Goal: Task Accomplishment & Management: Manage account settings

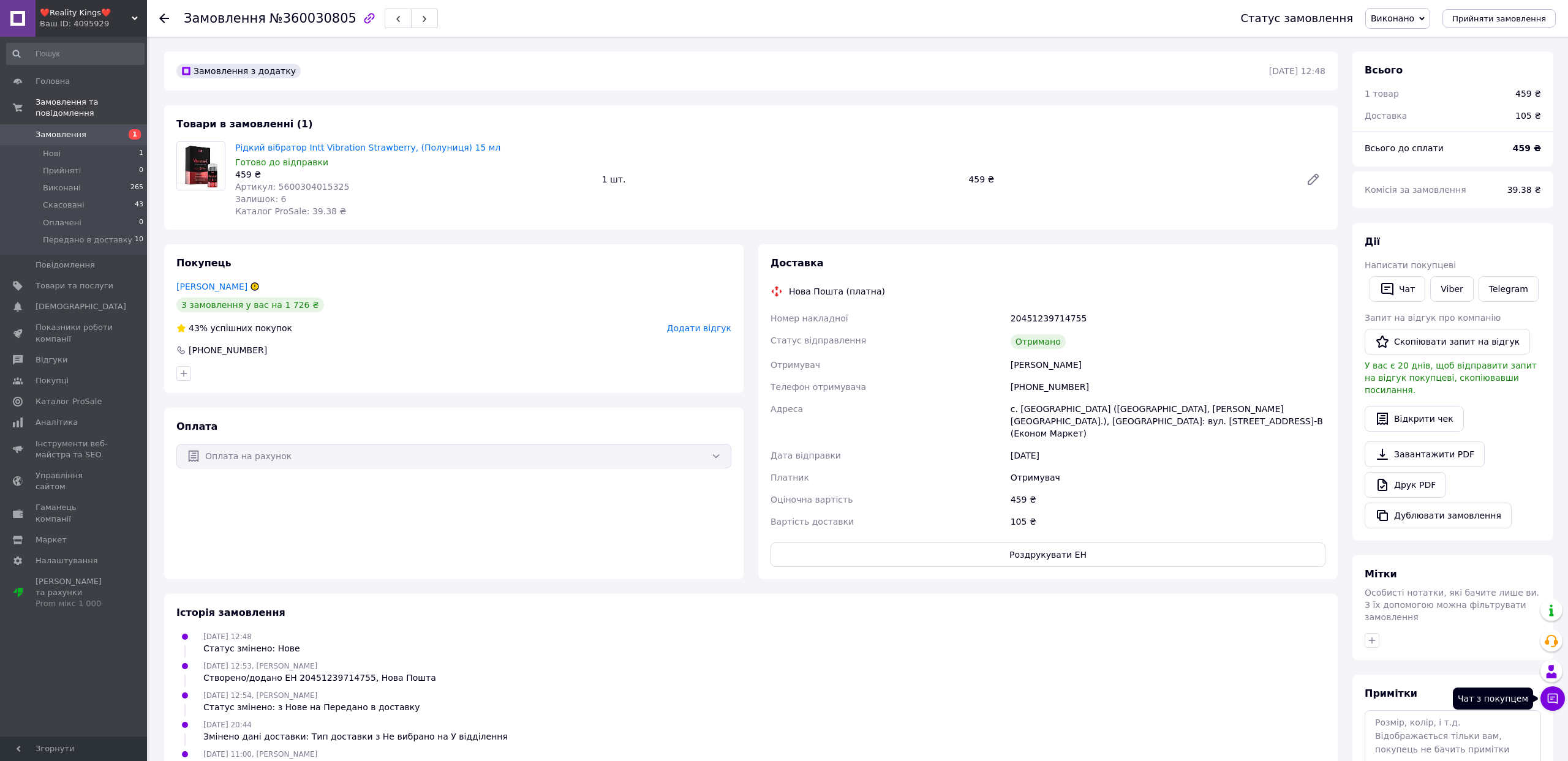
click at [1545, 706] on button "Чат з покупцем" at bounding box center [1552, 698] width 24 height 24
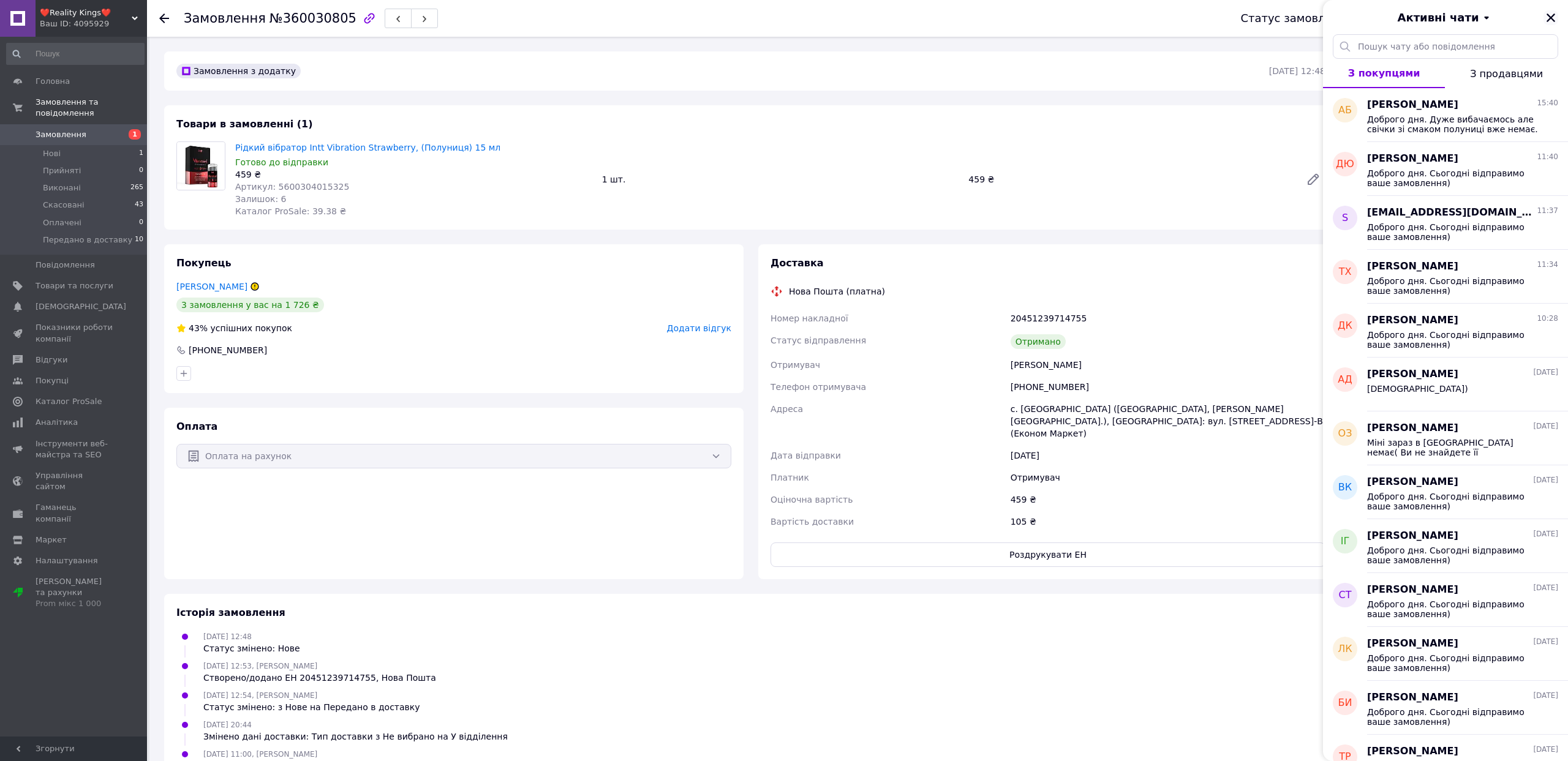
click at [1551, 16] on icon "Закрити" at bounding box center [1551, 18] width 11 height 11
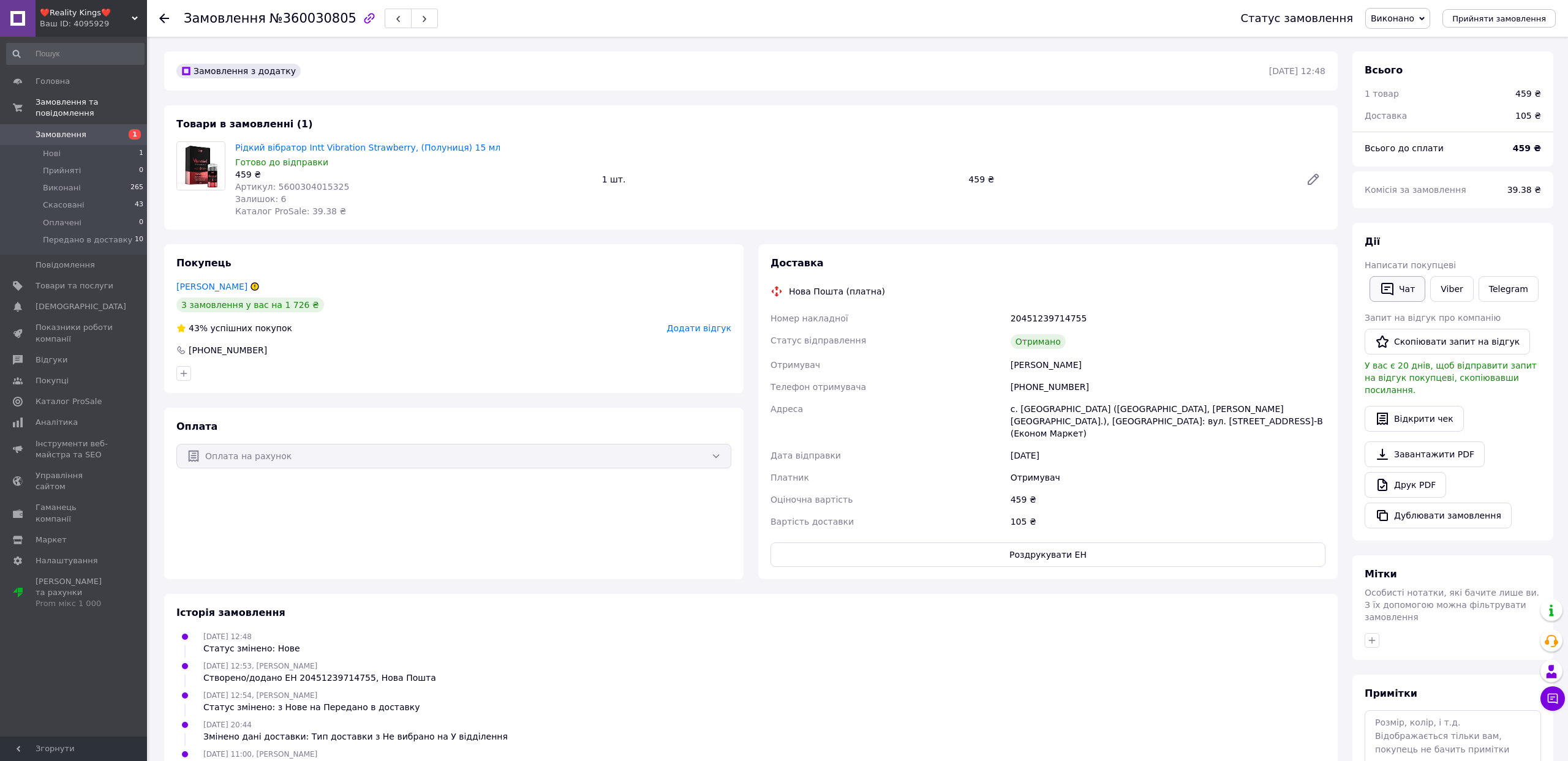
click at [1398, 293] on button "Чат" at bounding box center [1397, 289] width 56 height 25
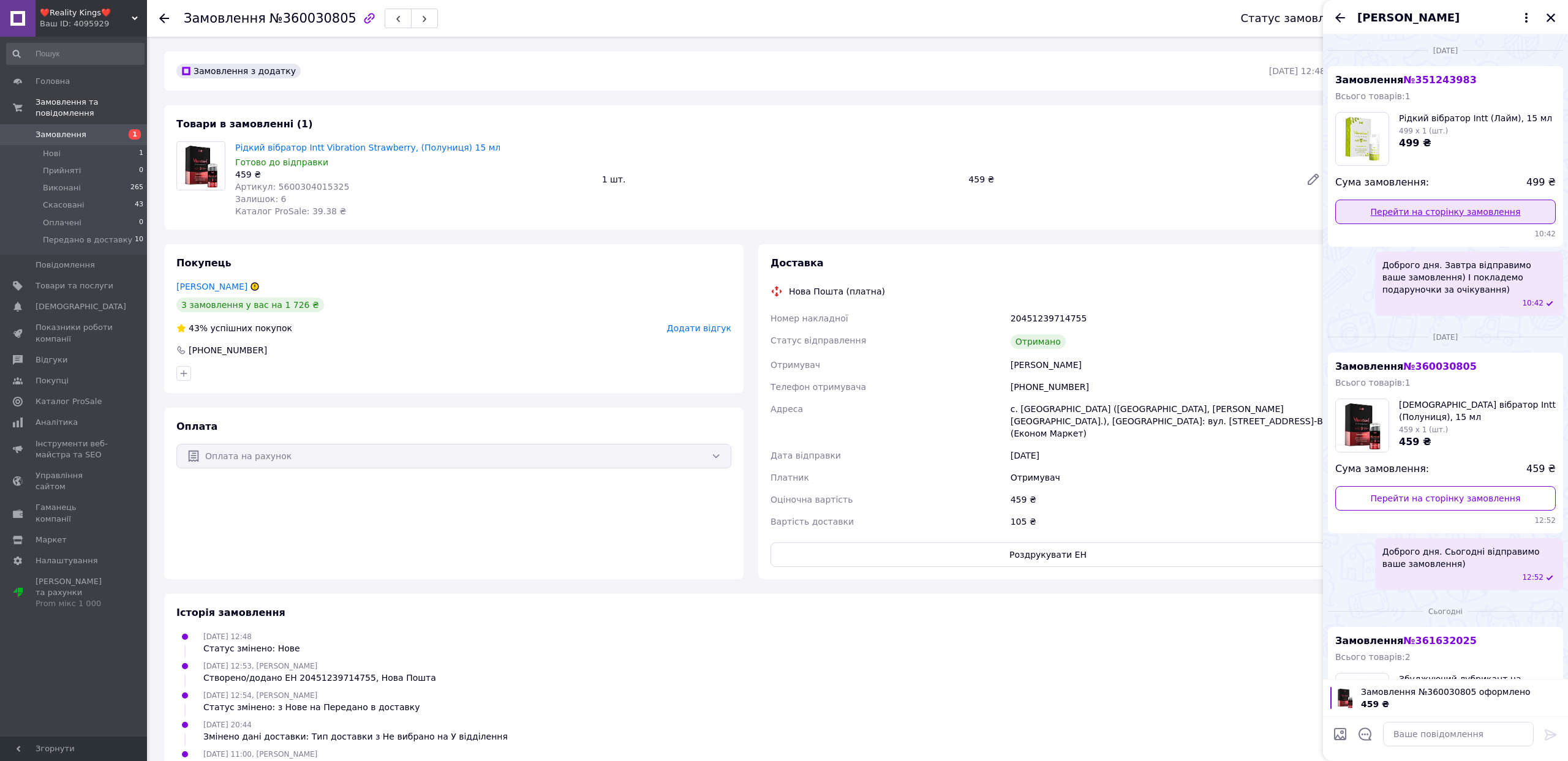
click at [1428, 215] on link "Перейти на сторінку замовлення" at bounding box center [1445, 211] width 221 height 24
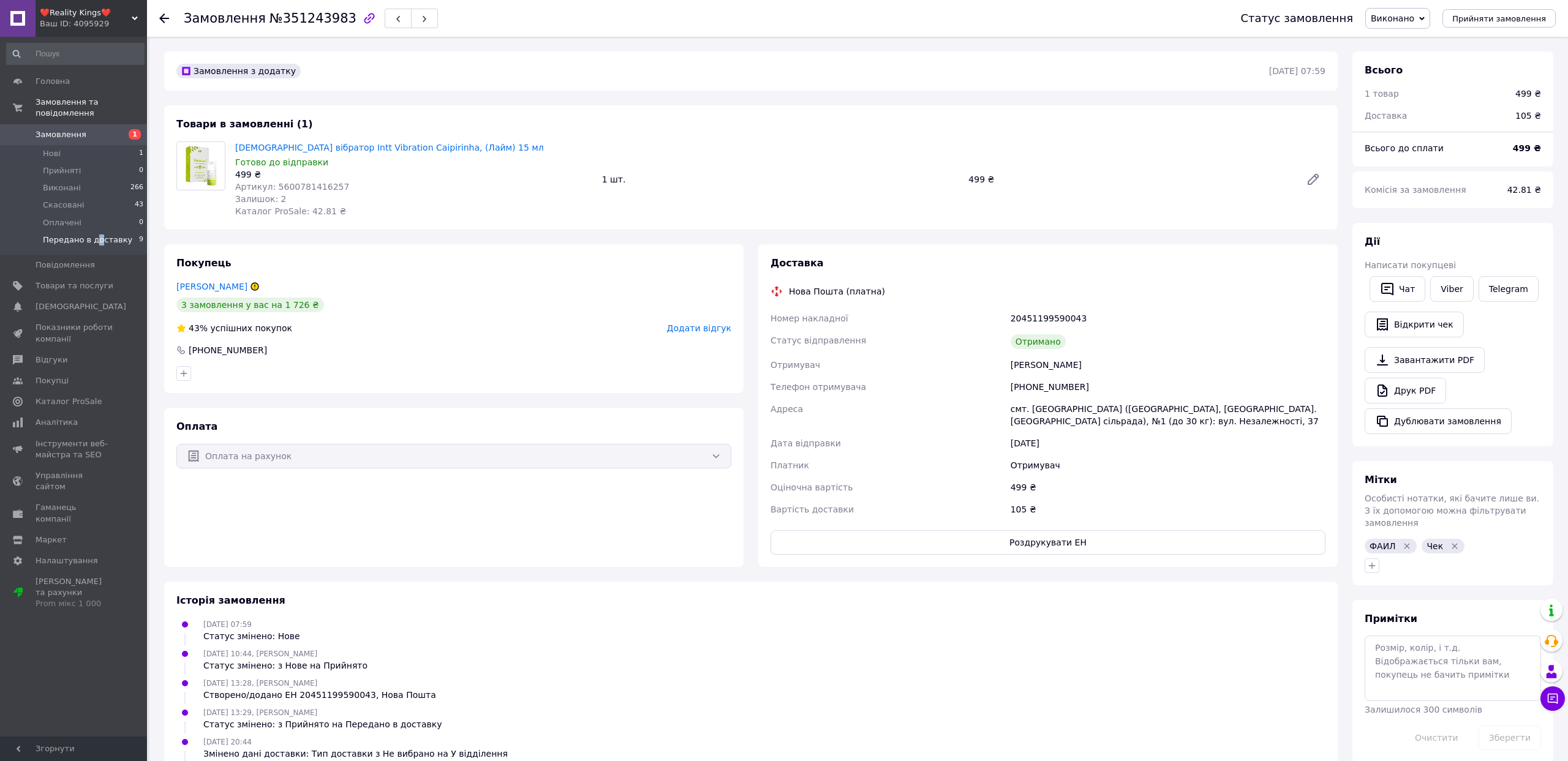
click at [97, 236] on span "Передано в доставку" at bounding box center [88, 240] width 89 height 11
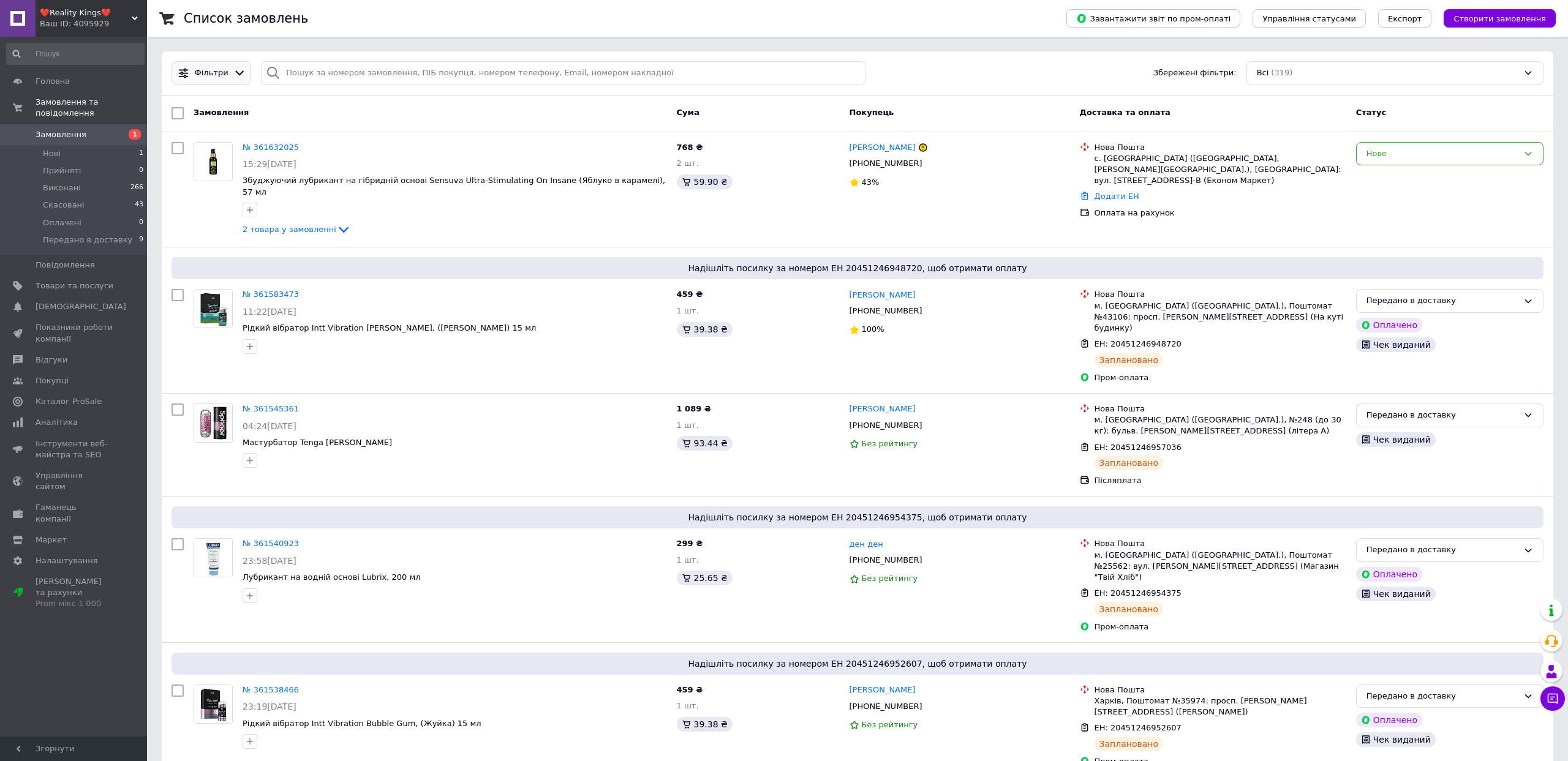
click at [198, 67] on span "Фільтри" at bounding box center [211, 73] width 34 height 12
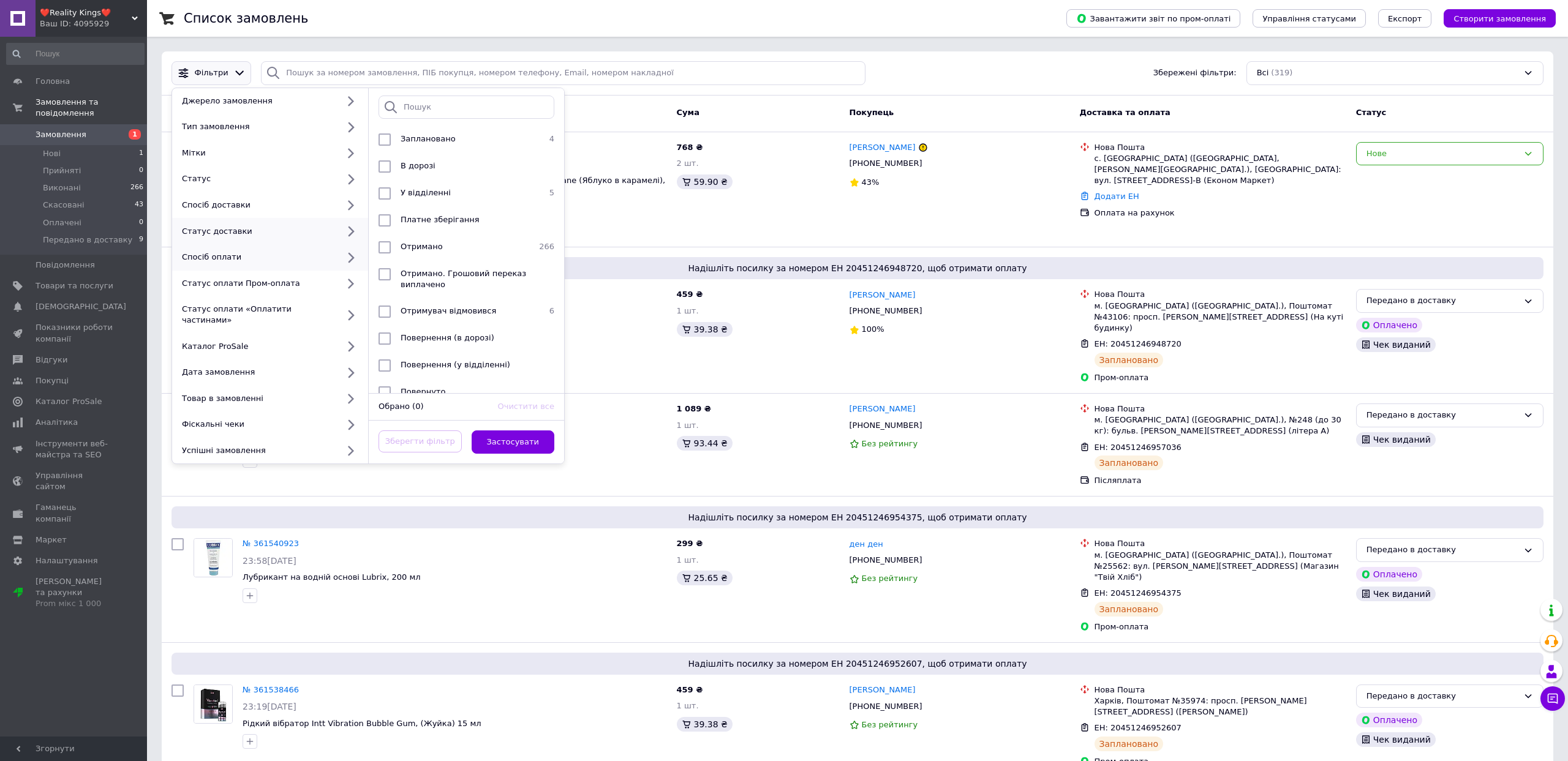
click at [258, 254] on div "Спосіб оплати" at bounding box center [257, 257] width 161 height 11
click at [354, 256] on icon at bounding box center [350, 257] width 16 height 16
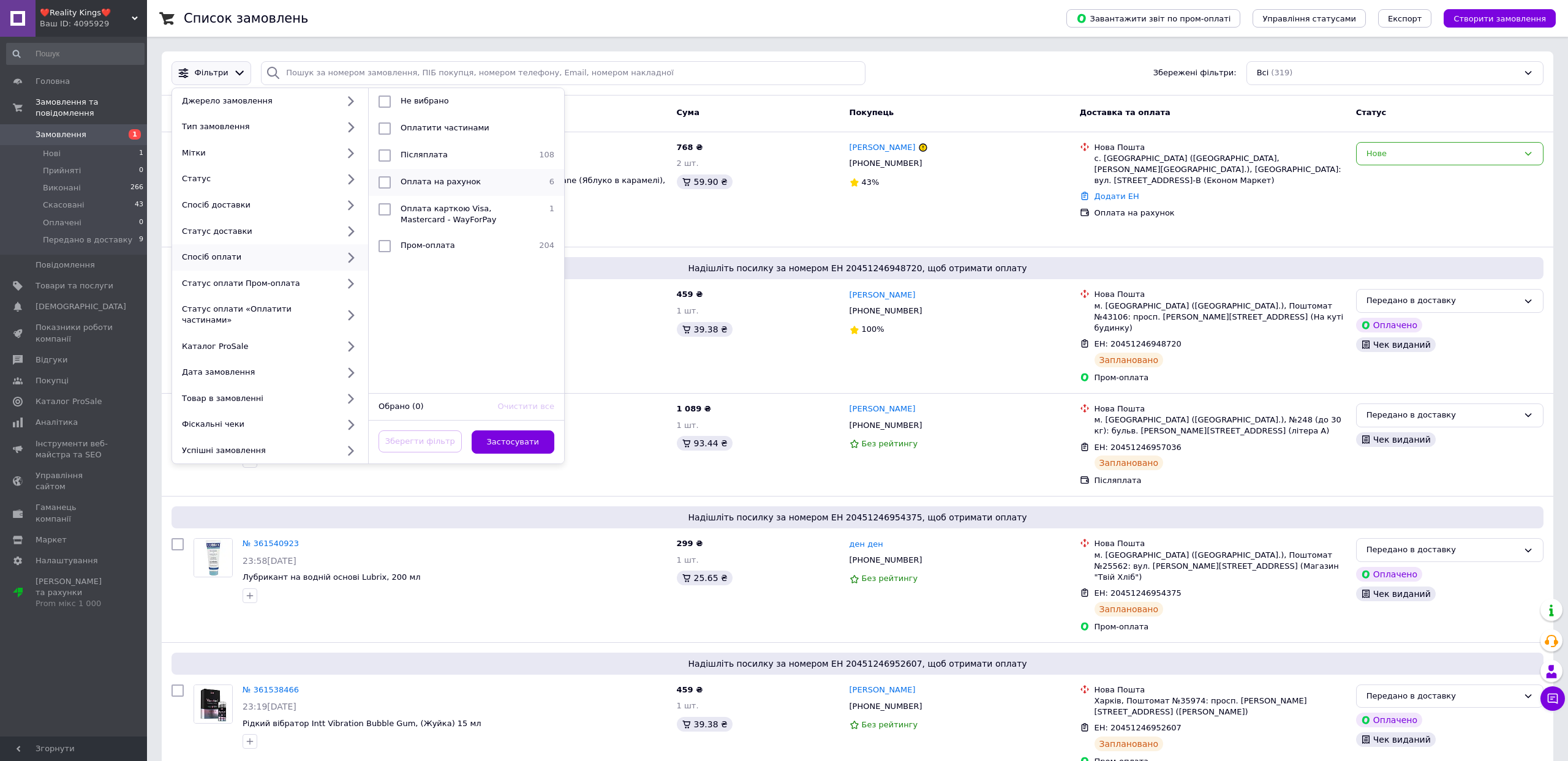
click at [488, 176] on div "Оплата на рахунок" at bounding box center [465, 183] width 139 height 12
checkbox input "true"
click at [527, 431] on button "Застосувати" at bounding box center [513, 442] width 83 height 24
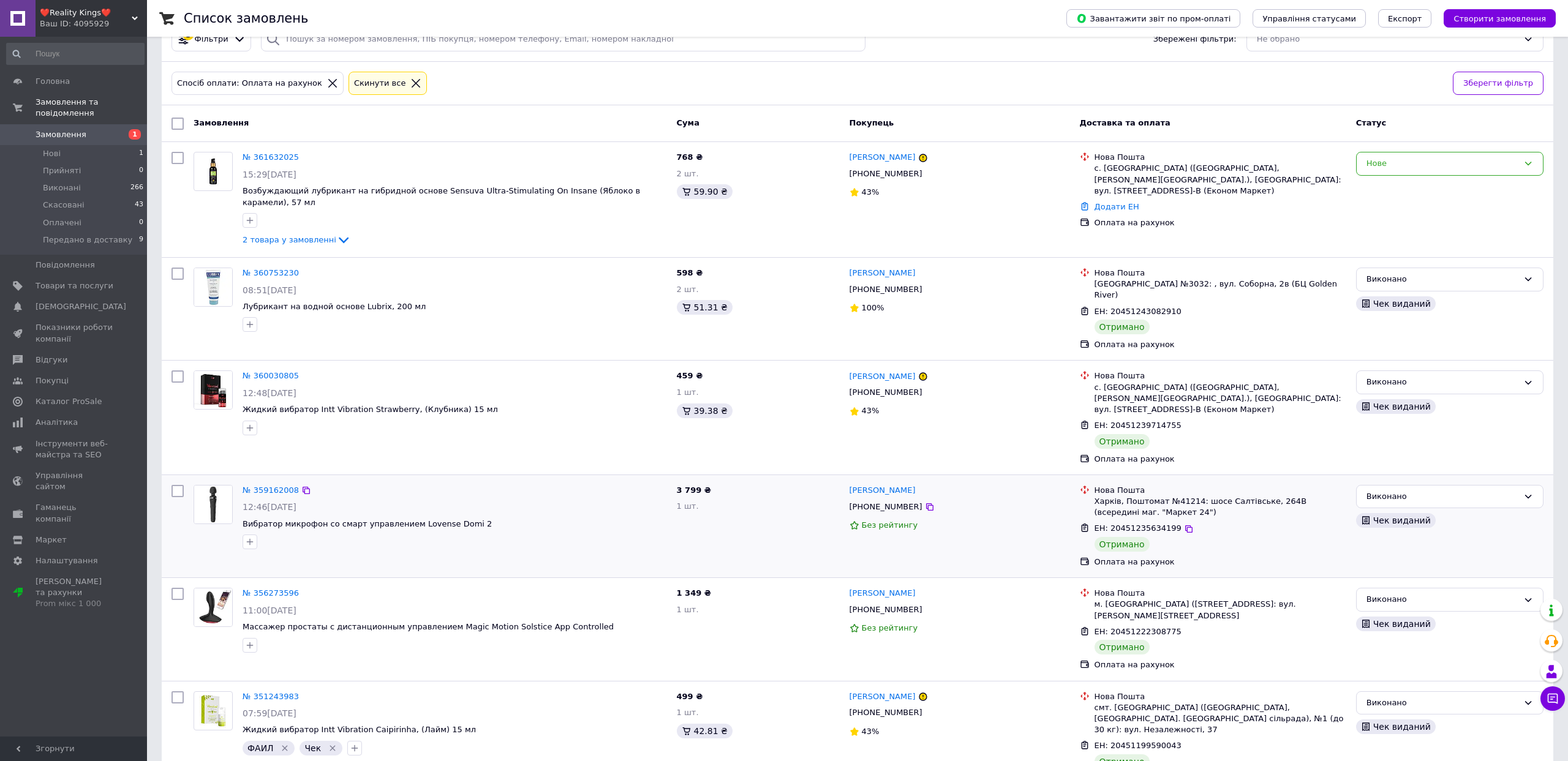
scroll to position [48, 0]
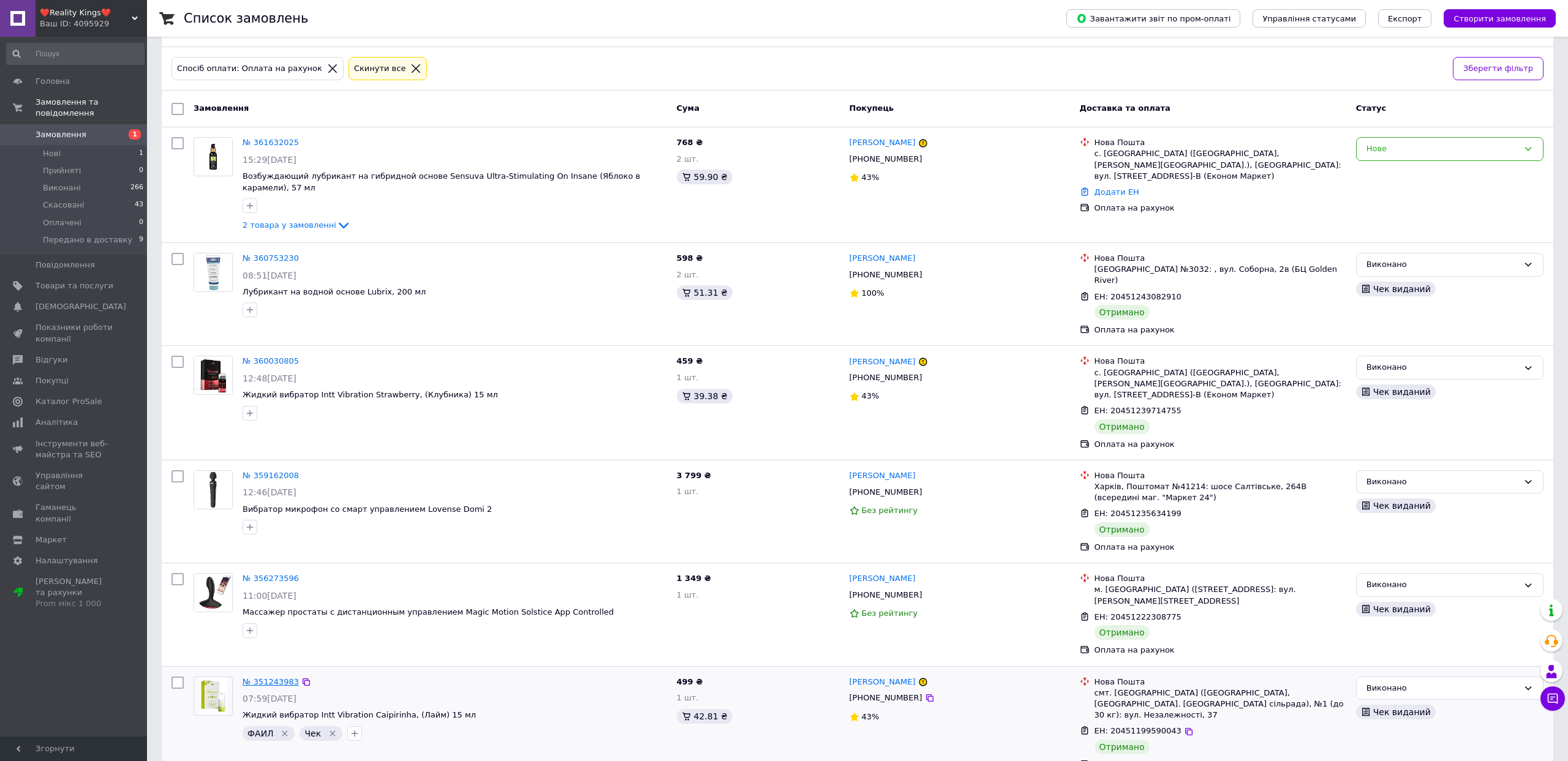
click at [273, 677] on link "№ 351243983" at bounding box center [270, 681] width 57 height 9
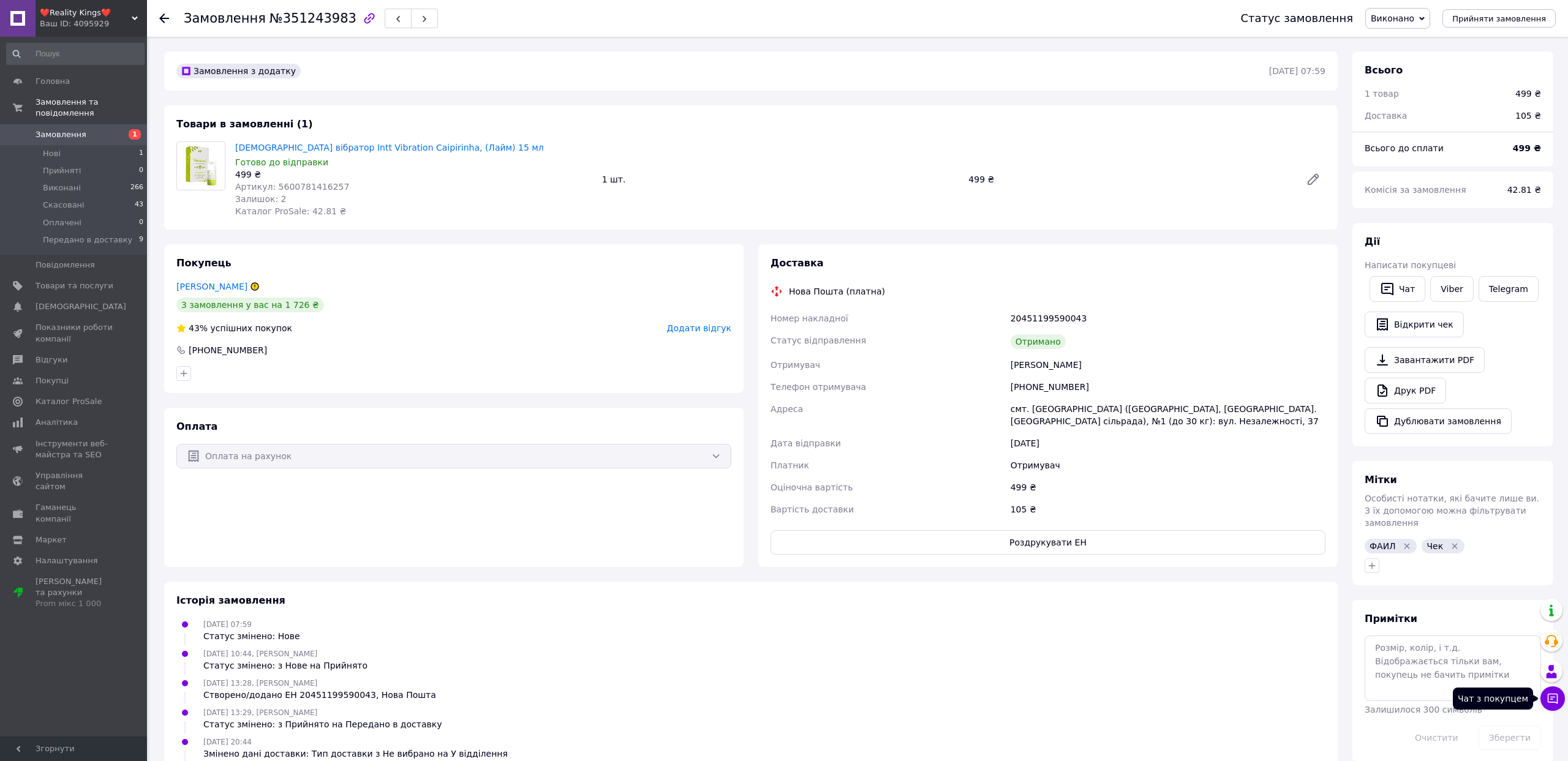
click at [1551, 704] on icon at bounding box center [1552, 699] width 12 height 12
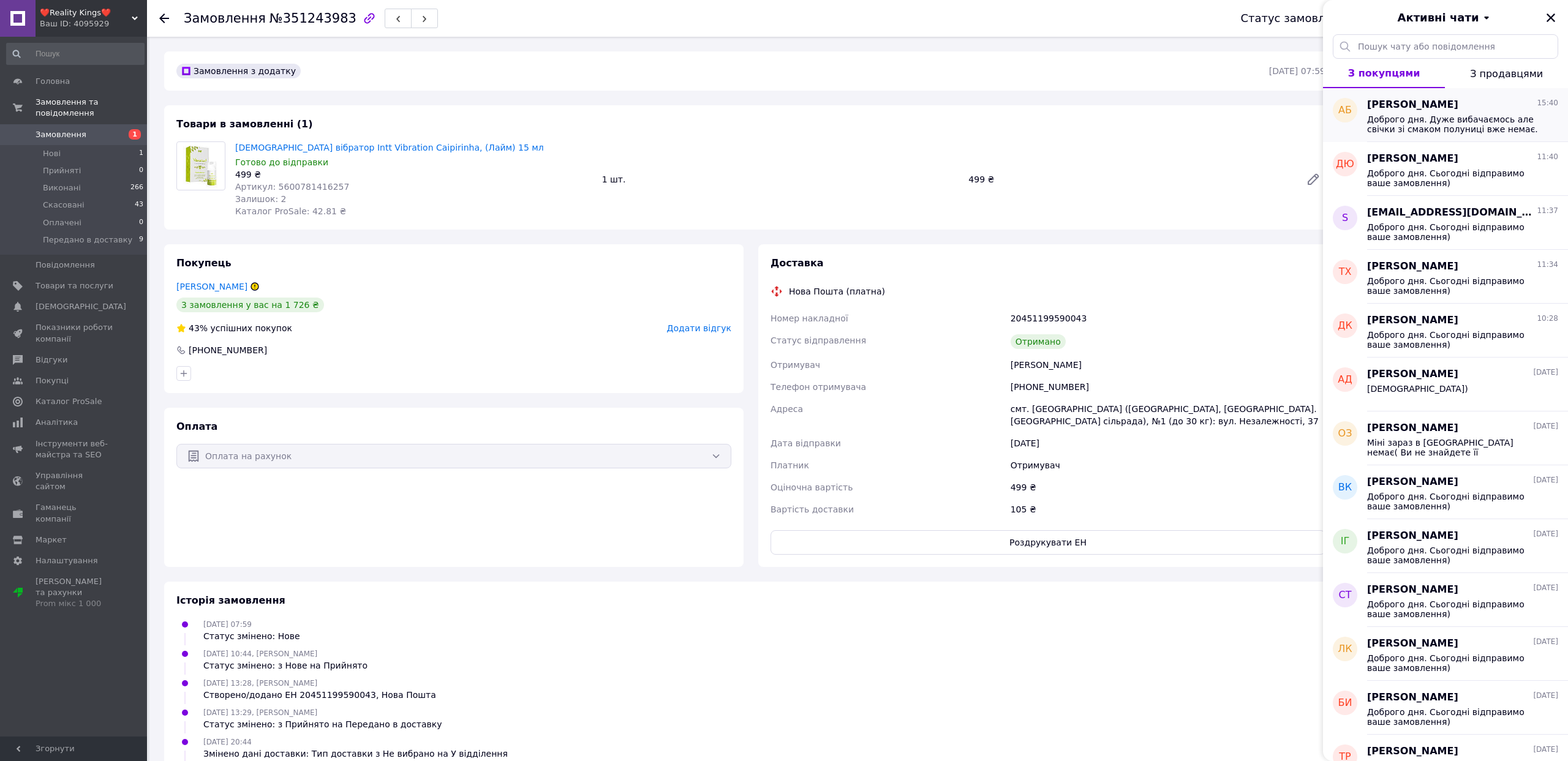
click at [1480, 119] on span "Доброго дня. Дуже вибачаємось але свічки зі смаком полуниці вже немає. Є смаки …" at bounding box center [1454, 124] width 174 height 20
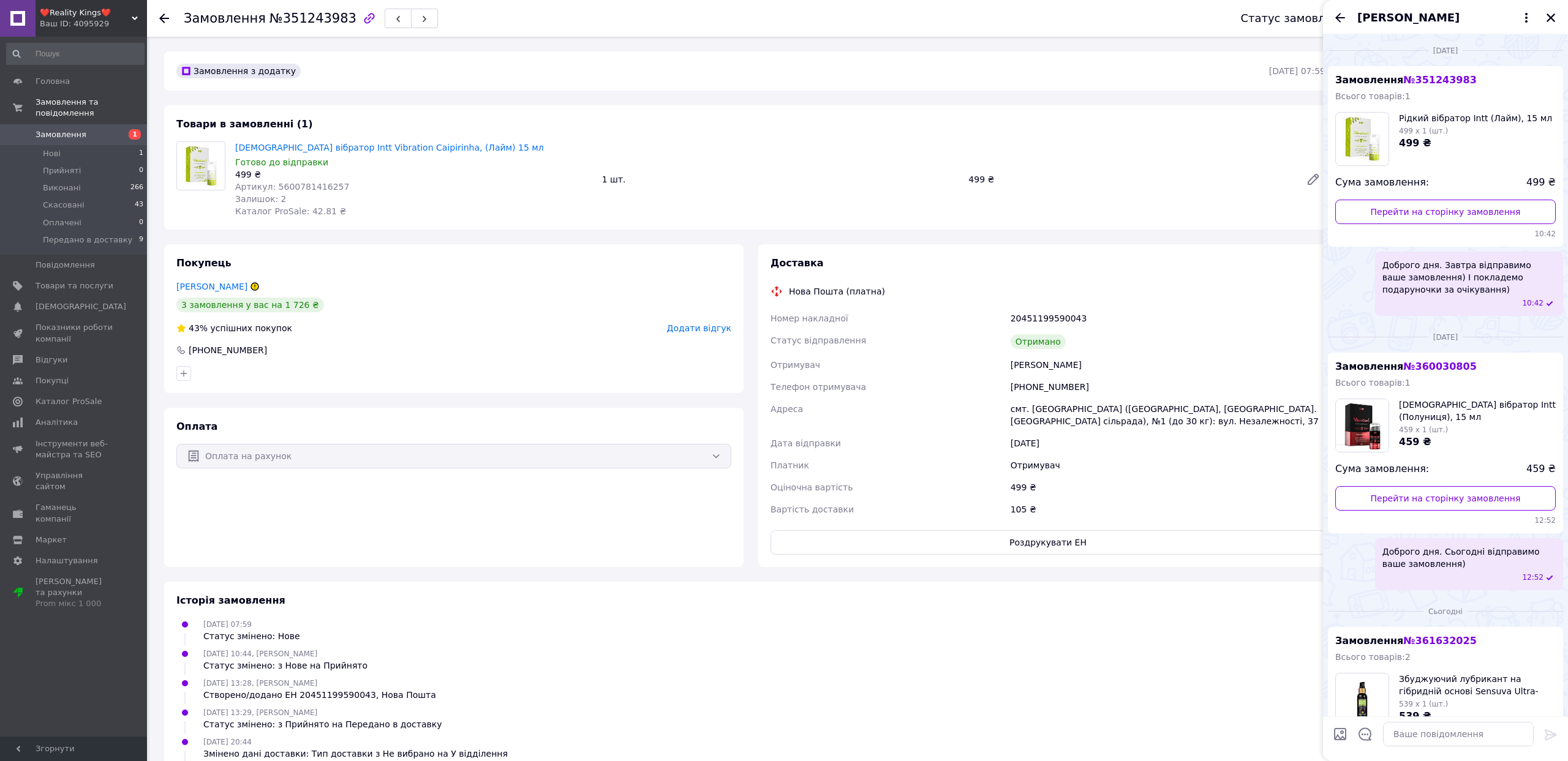
scroll to position [201, 0]
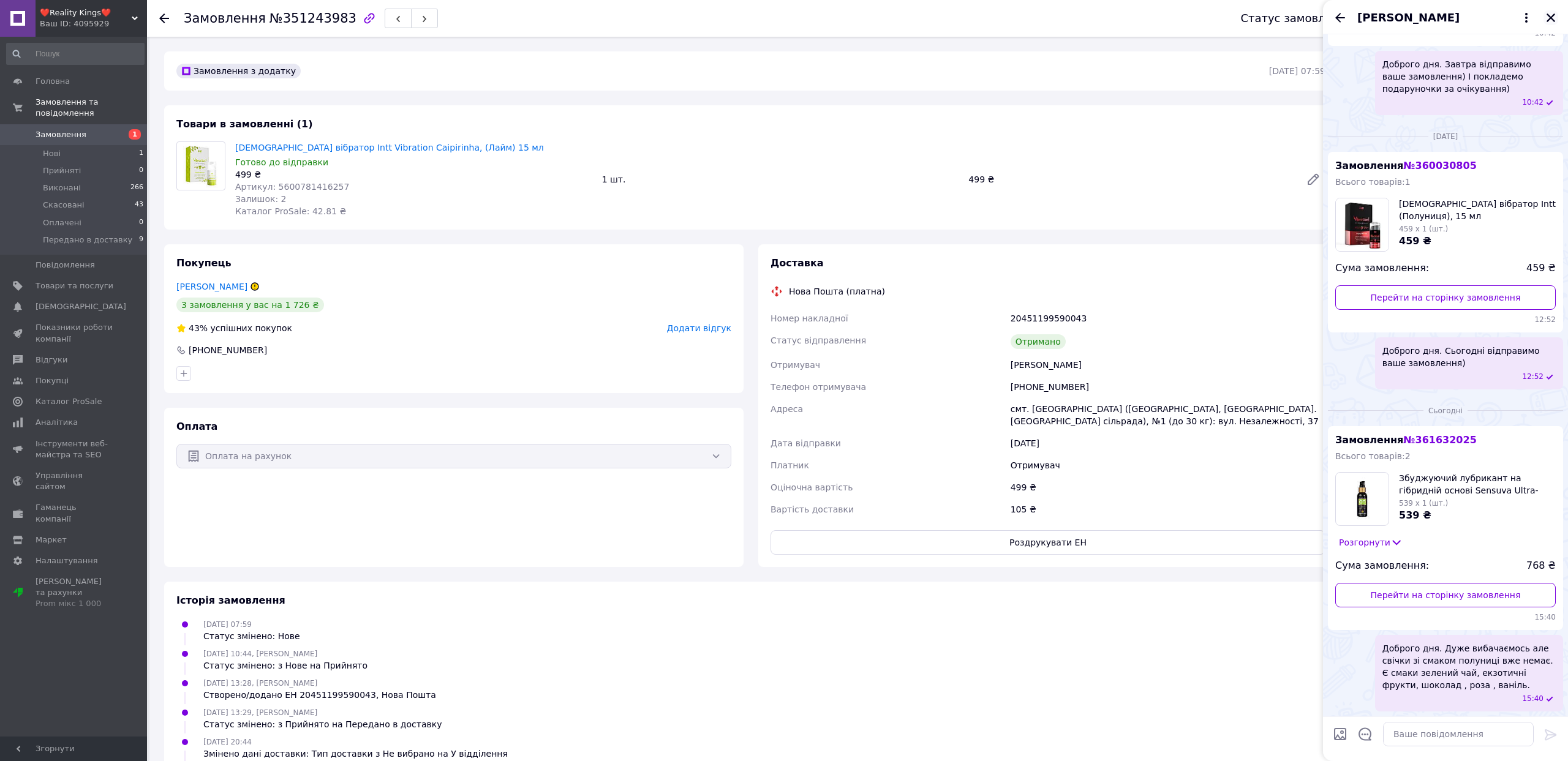
click at [1556, 15] on icon "Закрити" at bounding box center [1551, 18] width 11 height 11
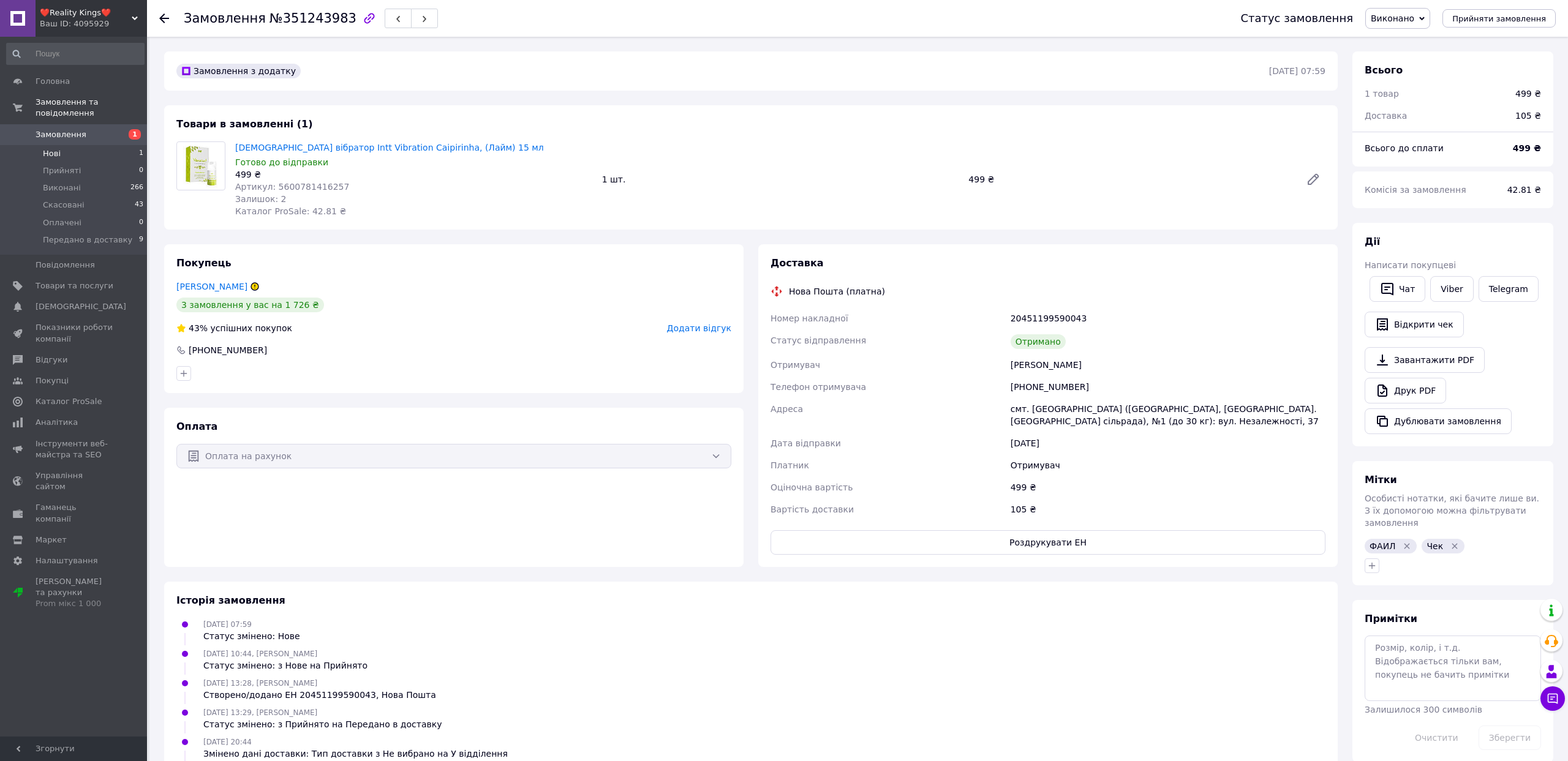
click at [93, 152] on li "Нові 1" at bounding box center [75, 154] width 150 height 17
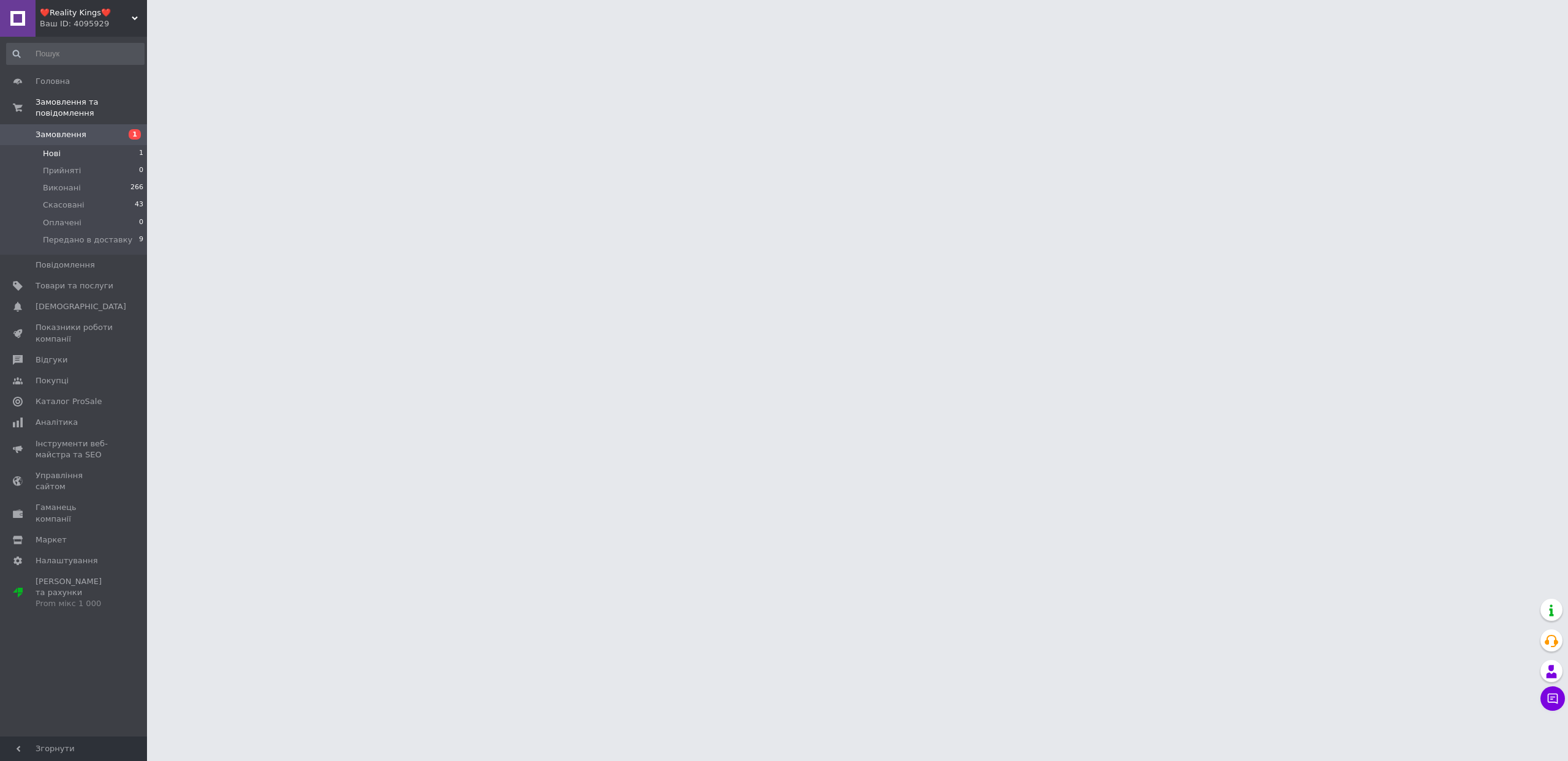
click at [121, 147] on li "Нові 1" at bounding box center [75, 154] width 150 height 17
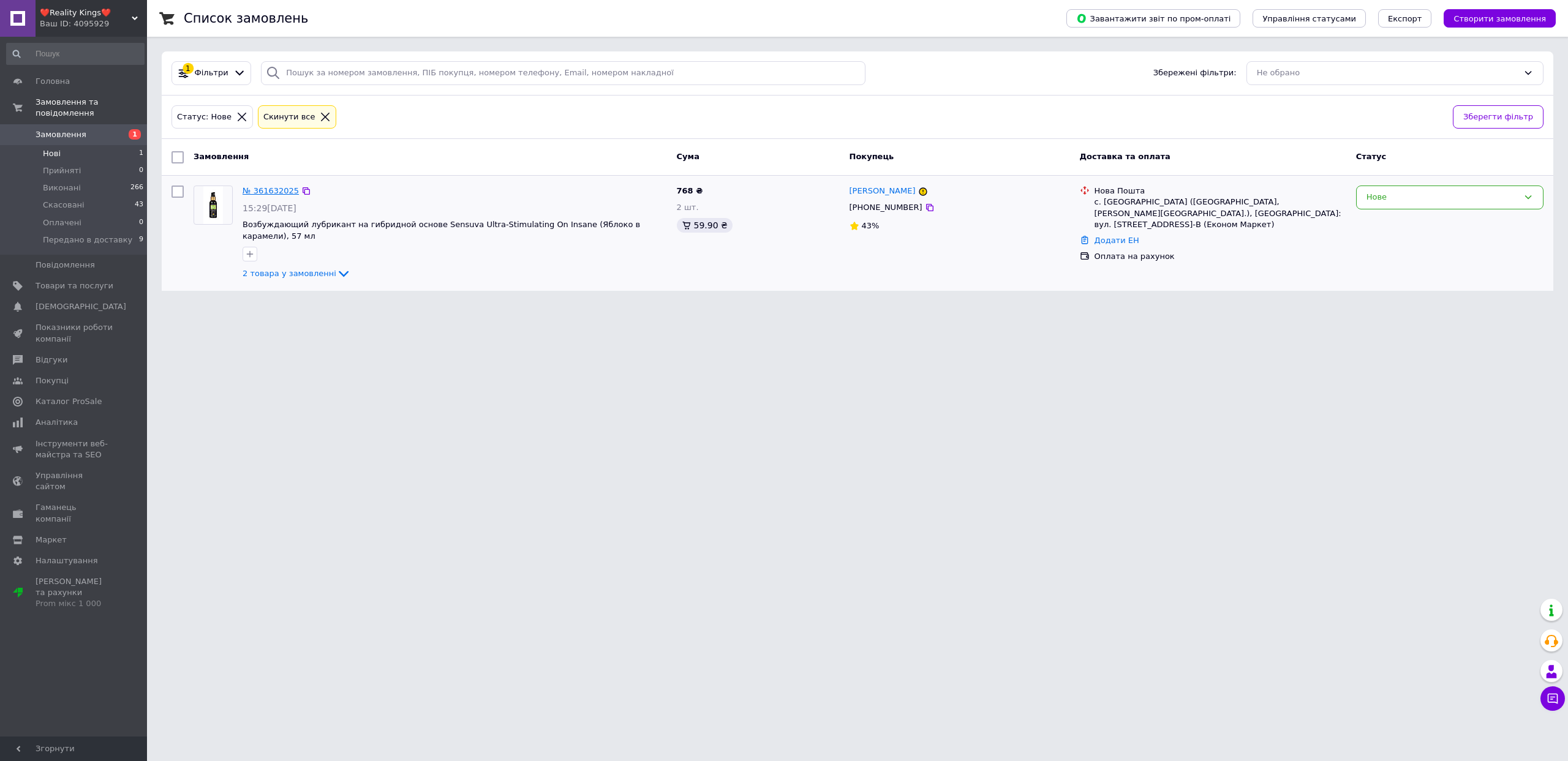
click at [267, 188] on link "№ 361632025" at bounding box center [270, 191] width 57 height 9
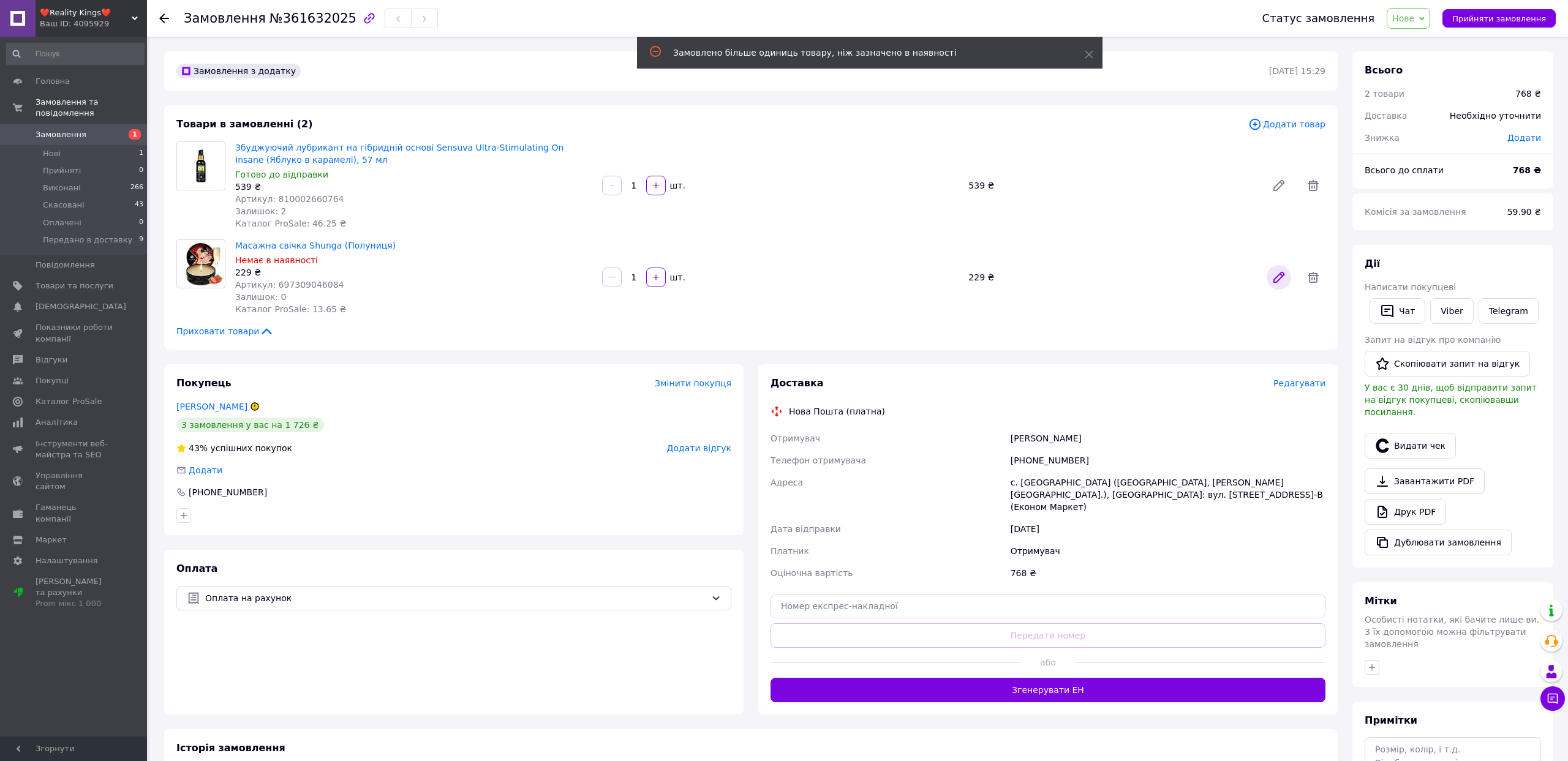
click at [1277, 273] on icon at bounding box center [1279, 278] width 15 height 15
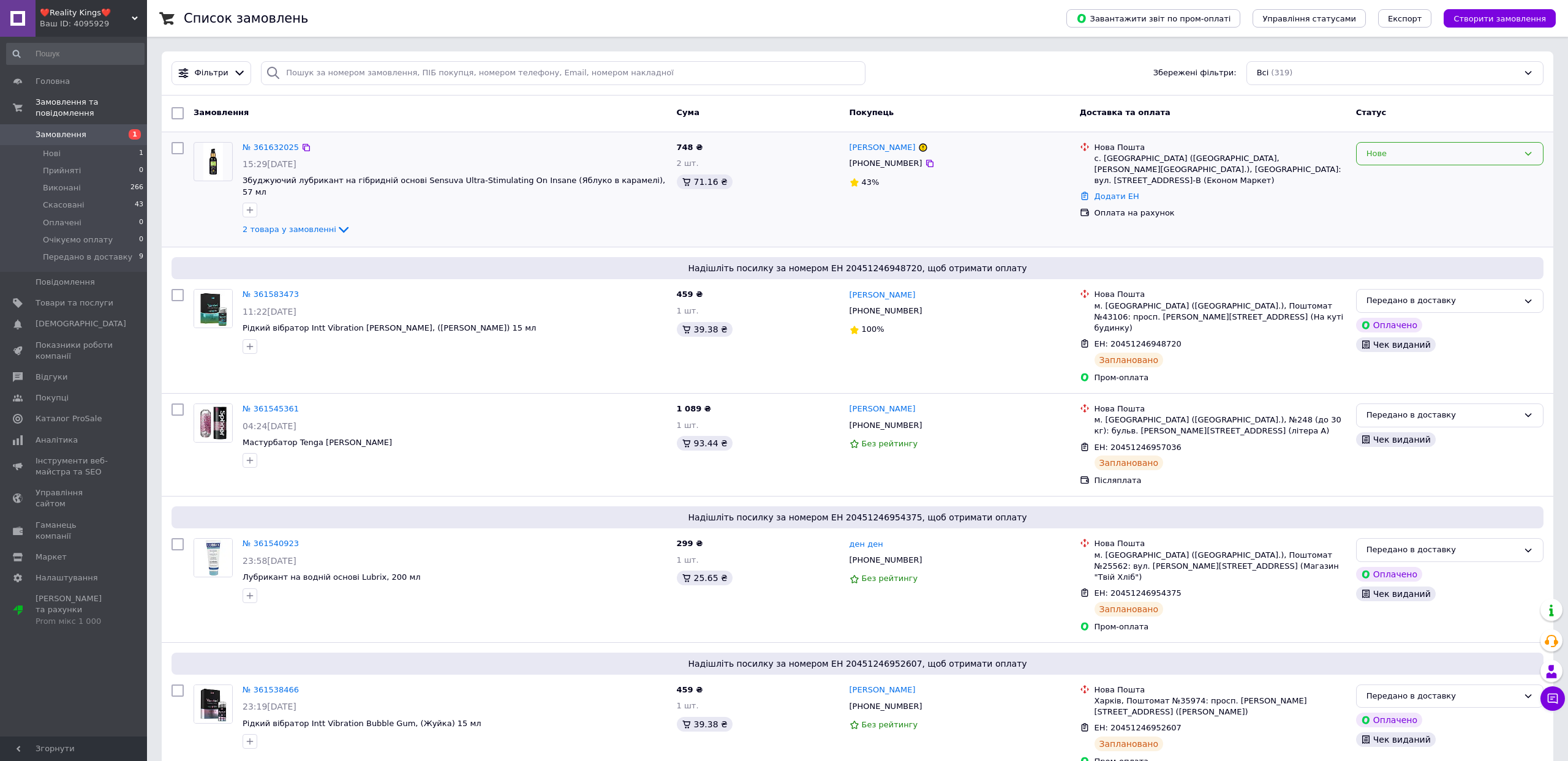
click at [1428, 152] on div "Нове" at bounding box center [1442, 154] width 152 height 13
click at [1425, 238] on li "Очікуємо оплату" at bounding box center [1449, 237] width 186 height 22
click at [68, 308] on span "Товари та послуги" at bounding box center [74, 303] width 78 height 11
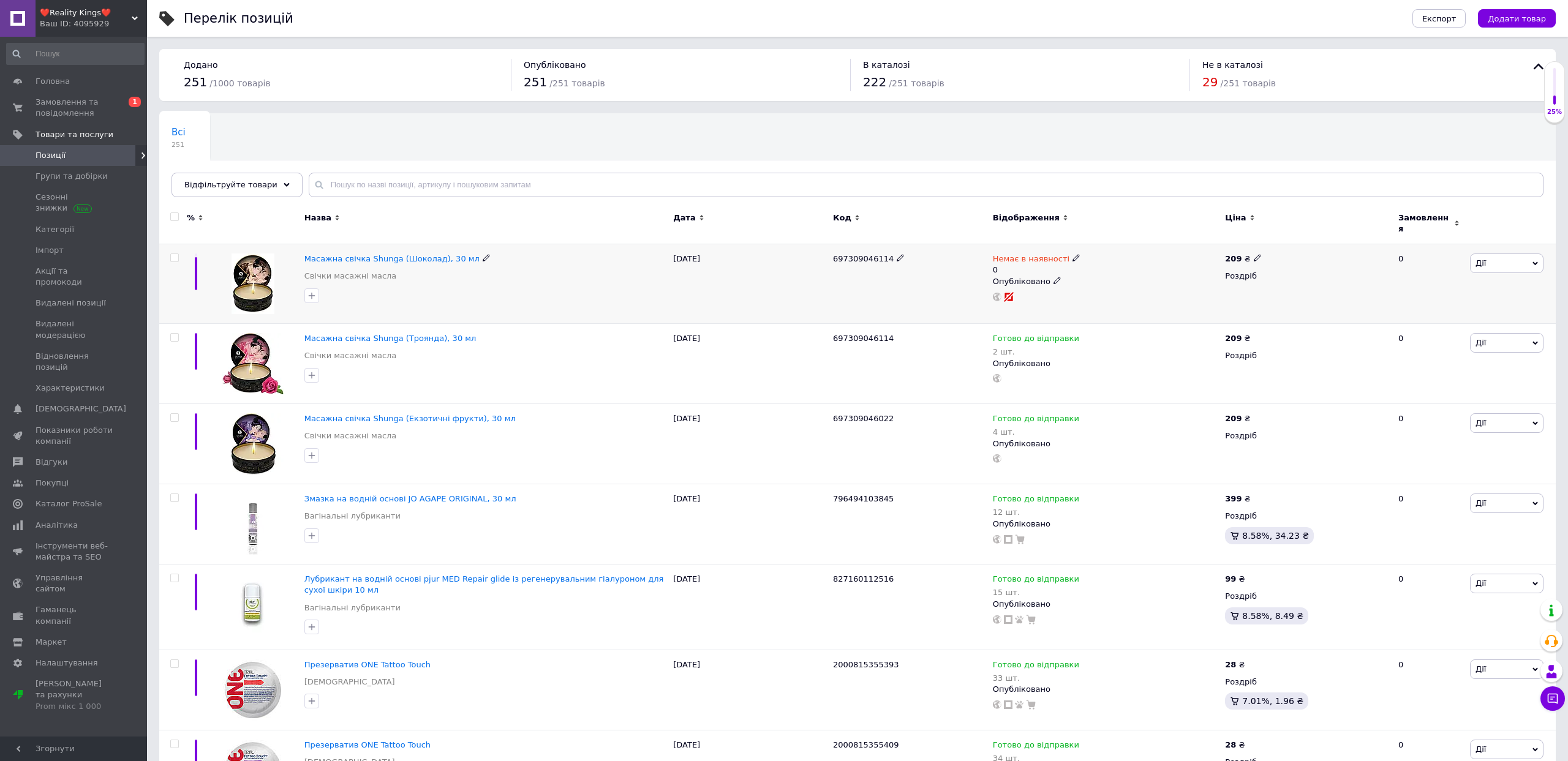
click at [870, 254] on span "697309046114" at bounding box center [864, 258] width 61 height 9
click at [1515, 337] on span "Дії" at bounding box center [1506, 343] width 73 height 20
click at [1451, 399] on li "Копіювати" at bounding box center [1461, 401] width 162 height 17
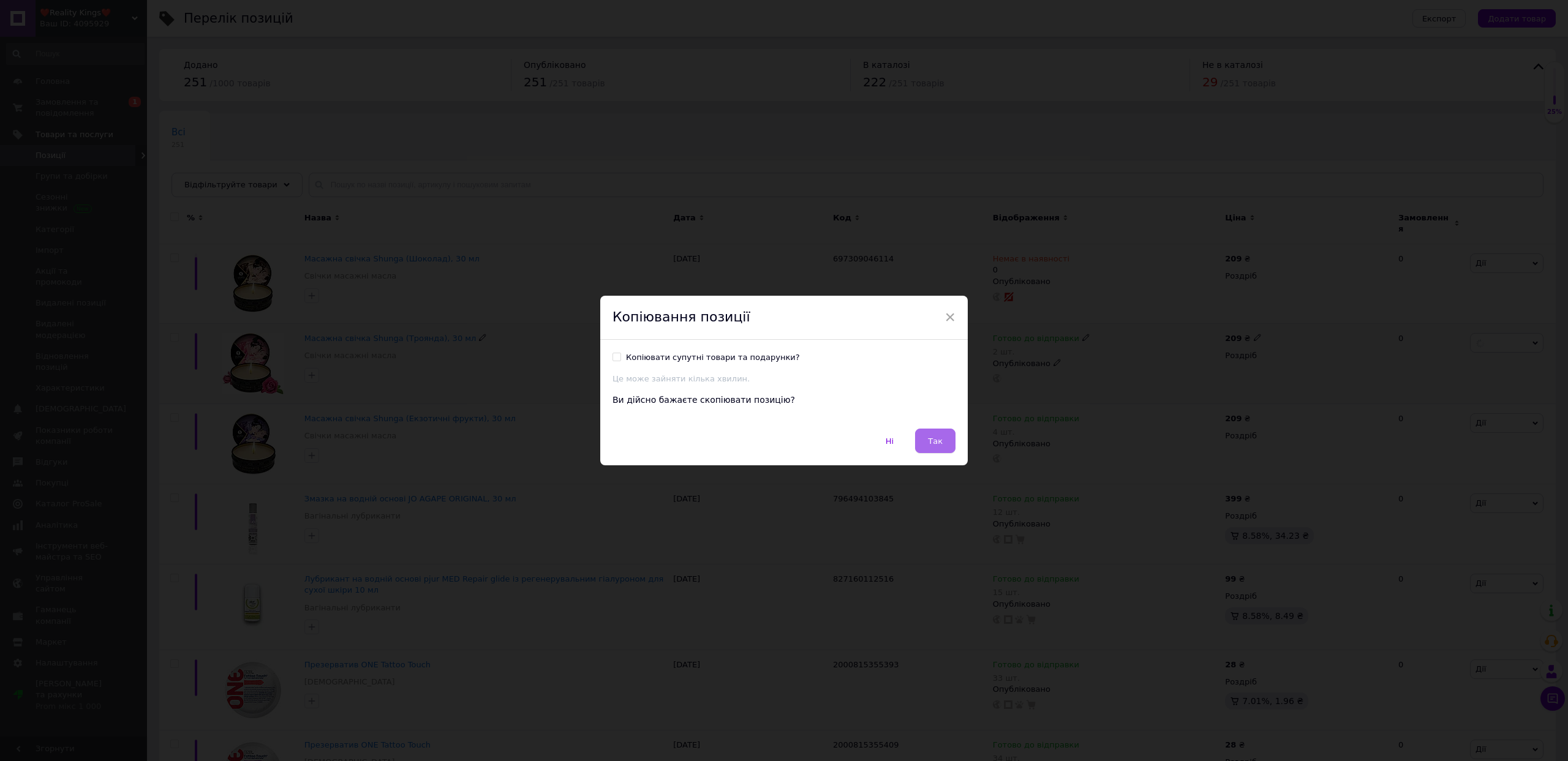
drag, startPoint x: 935, startPoint y: 437, endPoint x: 831, endPoint y: 389, distance: 114.5
click at [935, 437] on span "Так" at bounding box center [935, 441] width 15 height 9
